Goal: Information Seeking & Learning: Learn about a topic

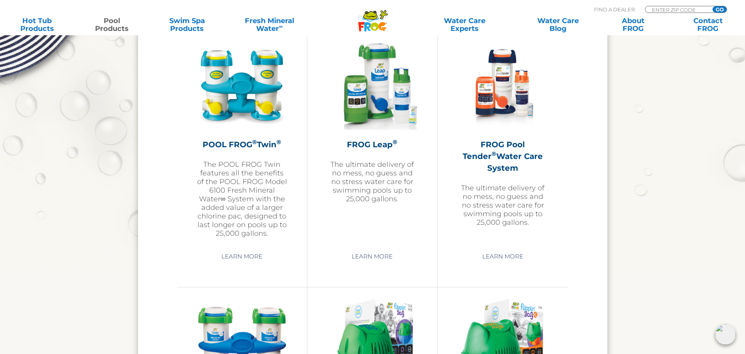
scroll to position [1408, 0]
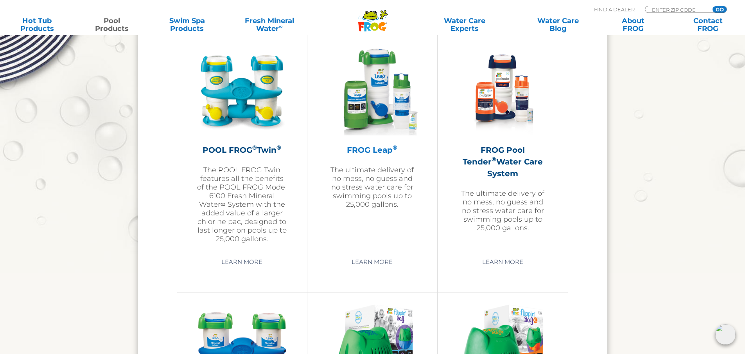
click at [392, 167] on p "The ultimate delivery of no mess, no guess and no stress water care for swimmin…" at bounding box center [372, 186] width 91 height 43
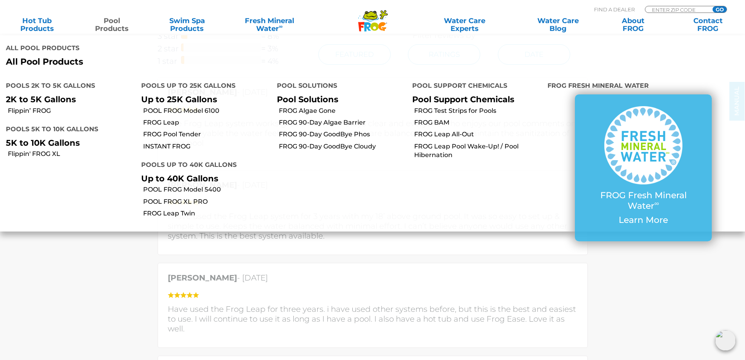
scroll to position [1910, 0]
